Goal: Navigation & Orientation: Understand site structure

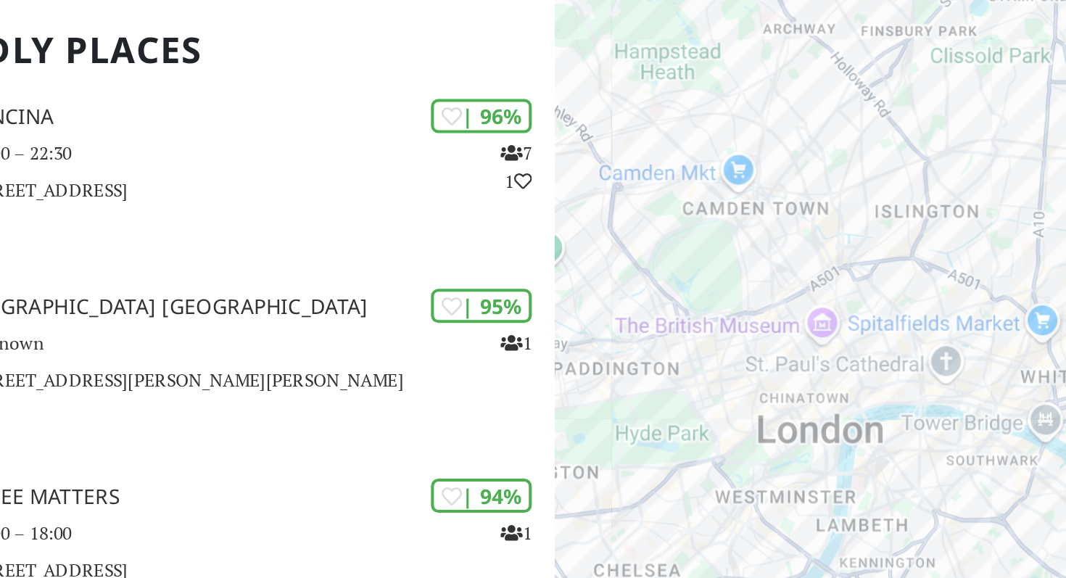
click at [843, 392] on div "To navigate, press the arrow keys." at bounding box center [887, 325] width 355 height 578
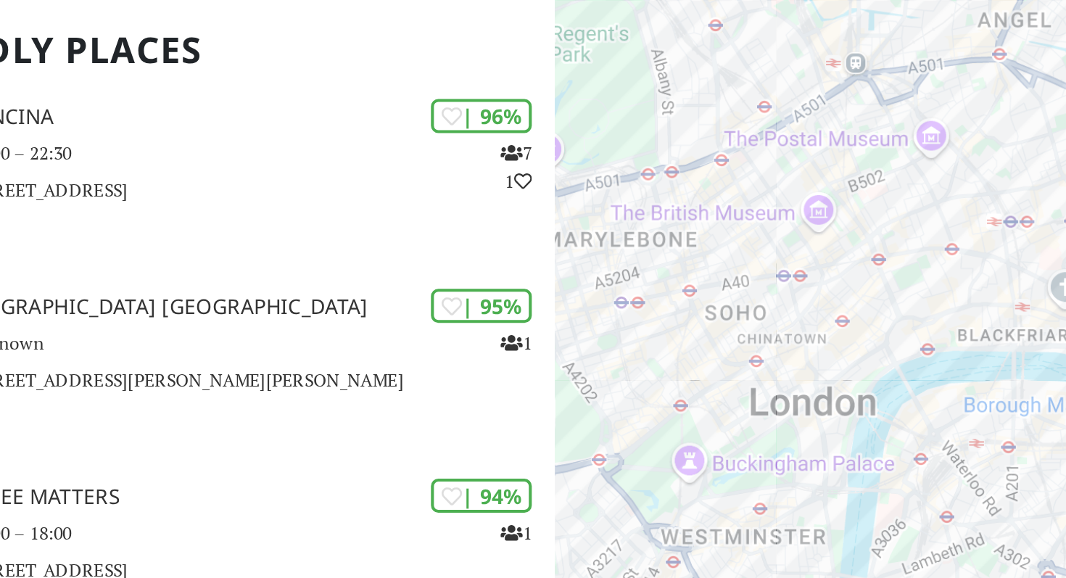
click at [843, 392] on div "To navigate, press the arrow keys." at bounding box center [887, 325] width 355 height 578
click at [823, 352] on div "To navigate, press the arrow keys." at bounding box center [887, 325] width 355 height 578
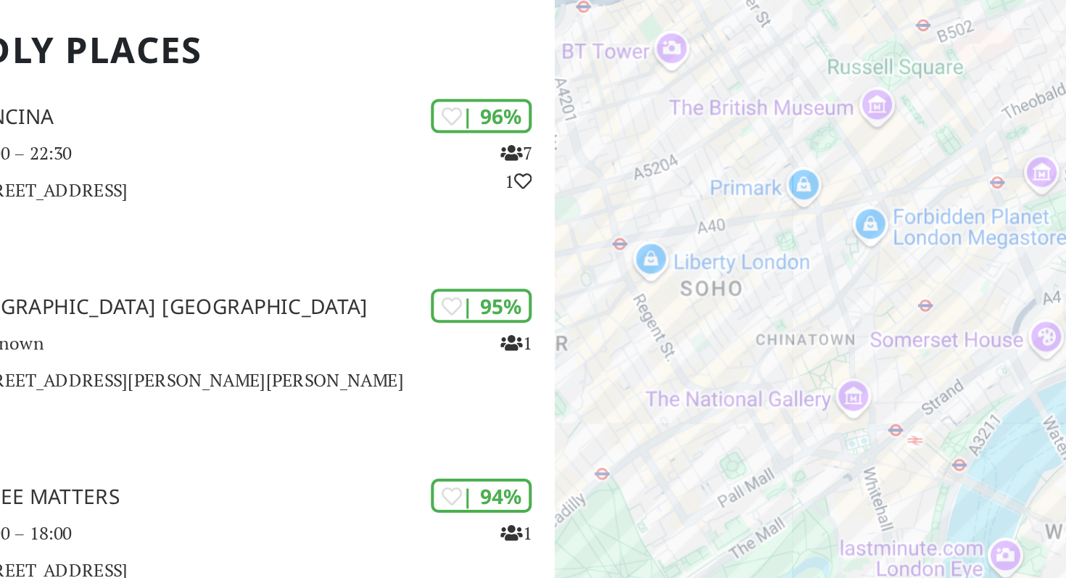
drag, startPoint x: 814, startPoint y: 317, endPoint x: 829, endPoint y: 334, distance: 22.1
click at [829, 336] on div "To navigate, press the arrow keys." at bounding box center [887, 325] width 355 height 578
click at [801, 381] on div "To navigate, press the arrow keys." at bounding box center [887, 325] width 355 height 578
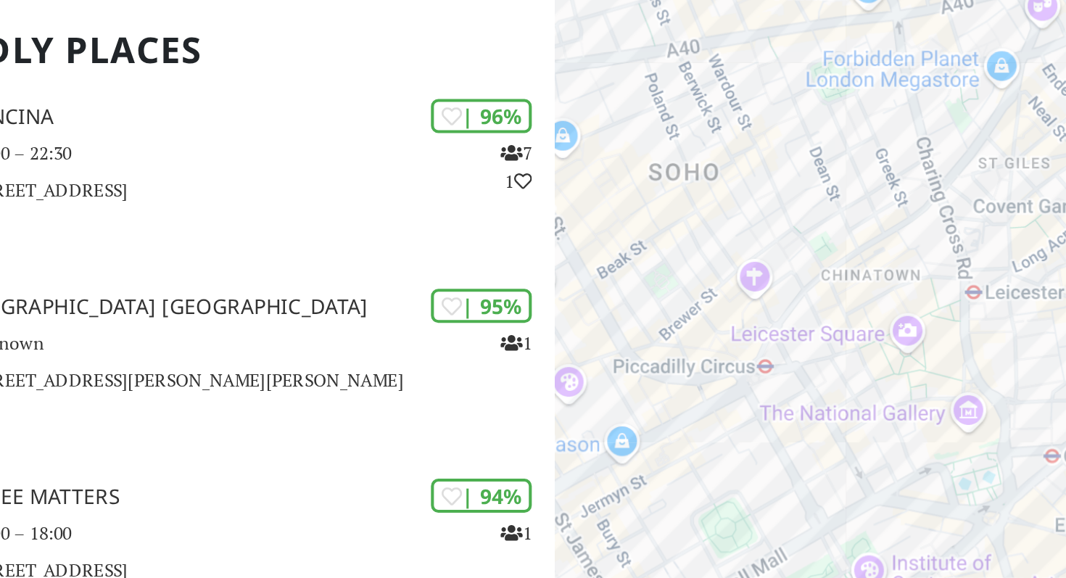
drag, startPoint x: 819, startPoint y: 238, endPoint x: 820, endPoint y: 257, distance: 19.6
click at [820, 258] on div "To navigate, press the arrow keys." at bounding box center [887, 325] width 355 height 578
